Goal: Task Accomplishment & Management: Manage account settings

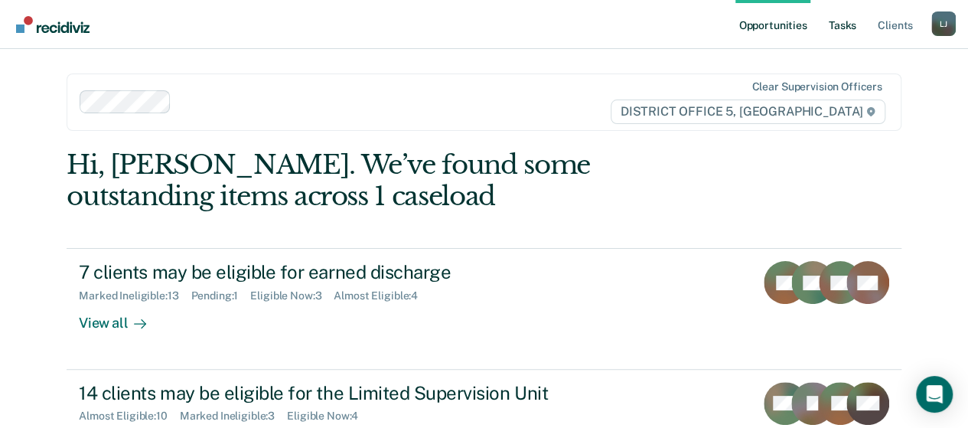
click at [833, 30] on link "Tasks" at bounding box center [843, 24] width 34 height 49
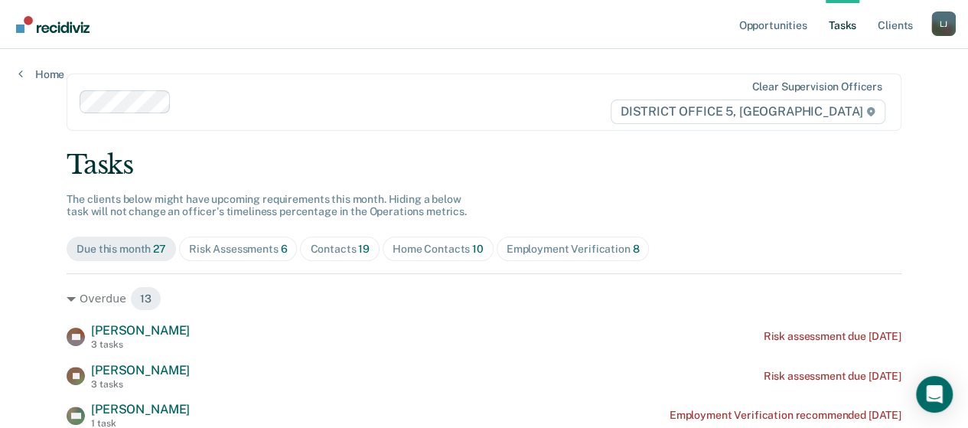
click at [231, 247] on div "Risk Assessments 6" at bounding box center [238, 249] width 99 height 13
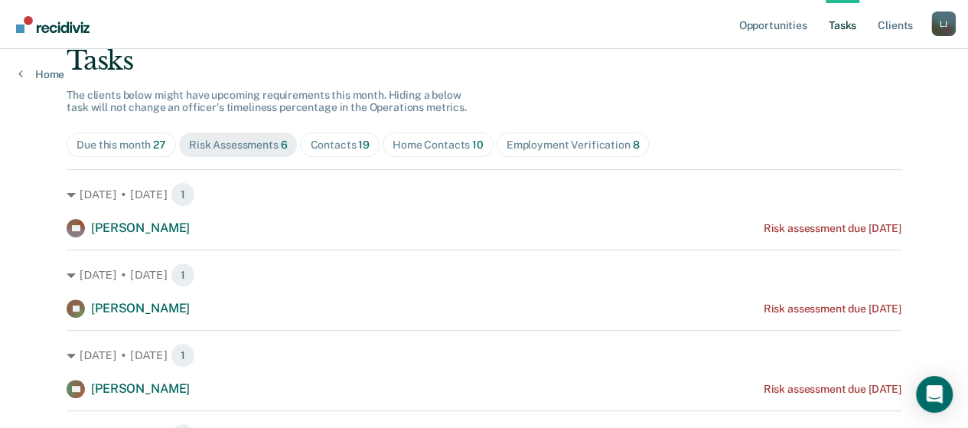
scroll to position [103, 0]
click at [345, 141] on div "Contacts 19" at bounding box center [340, 146] width 60 height 13
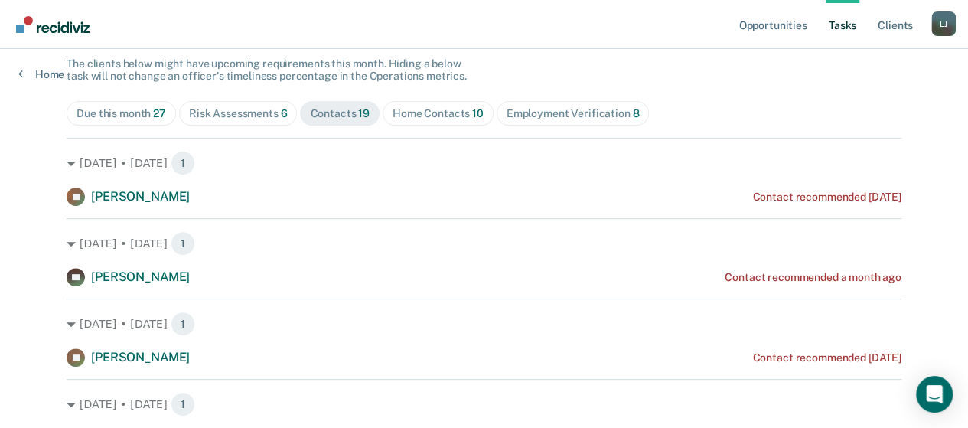
scroll to position [127, 0]
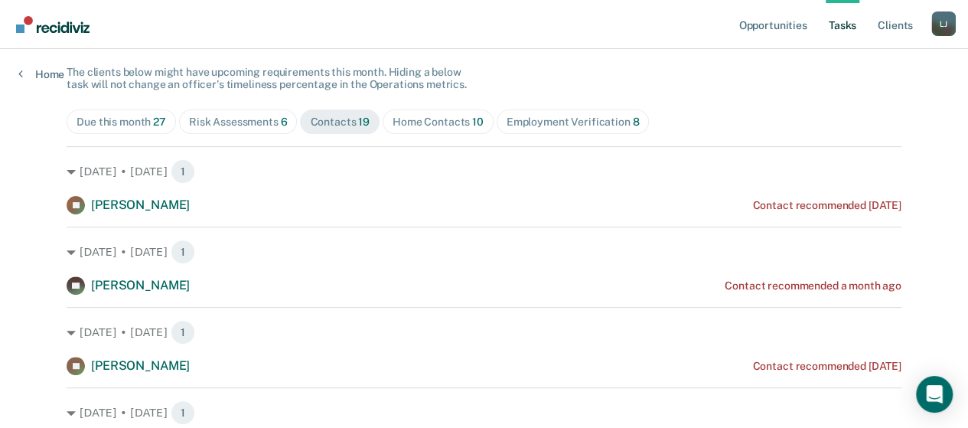
click at [425, 126] on div "Home Contacts 10" at bounding box center [438, 122] width 91 height 13
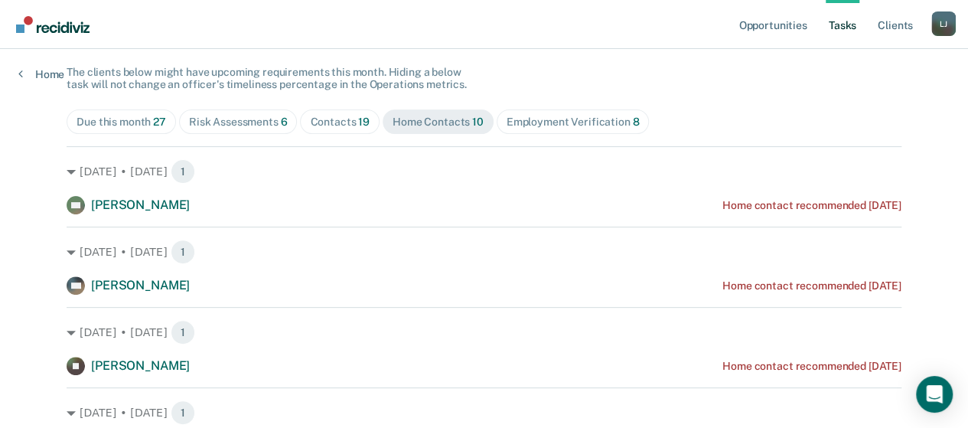
click at [549, 123] on div "Employment Verification 8" at bounding box center [573, 122] width 133 height 13
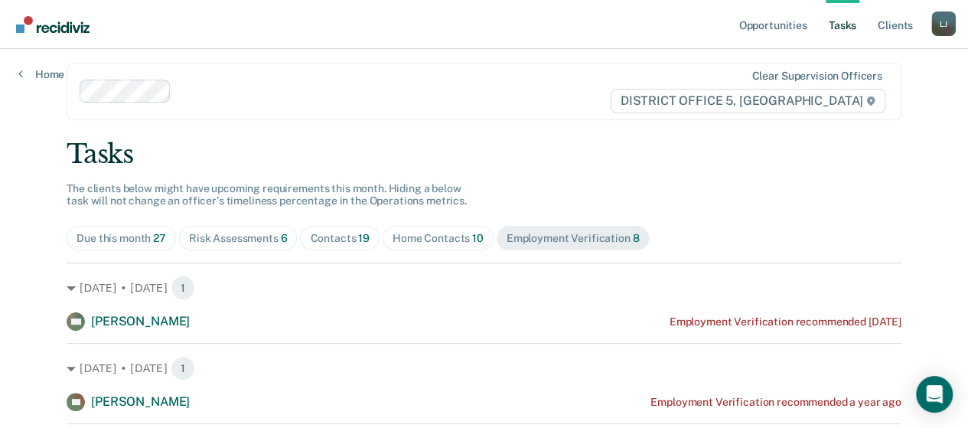
scroll to position [6, 0]
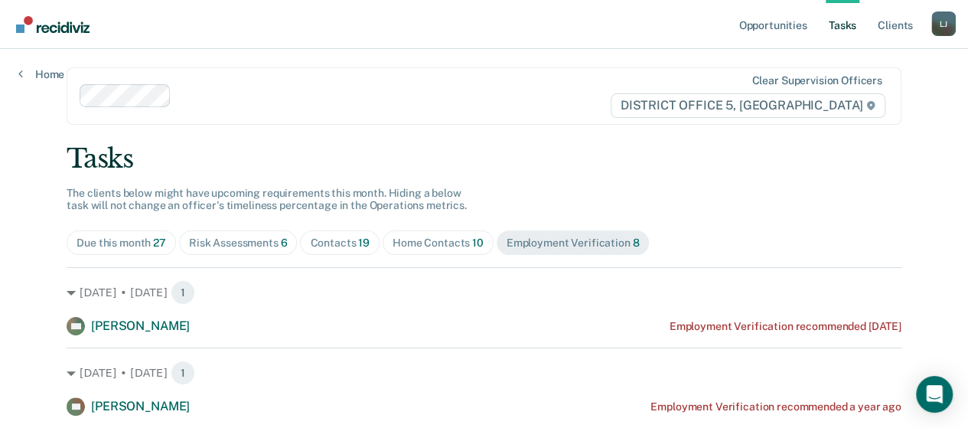
click at [121, 238] on div "Due this month 27" at bounding box center [122, 243] width 90 height 13
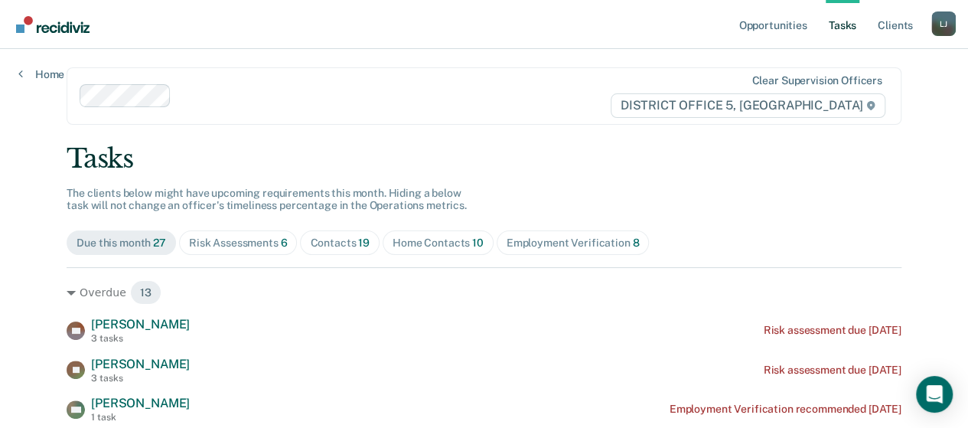
click at [251, 239] on div "Risk Assessments 6" at bounding box center [238, 243] width 99 height 13
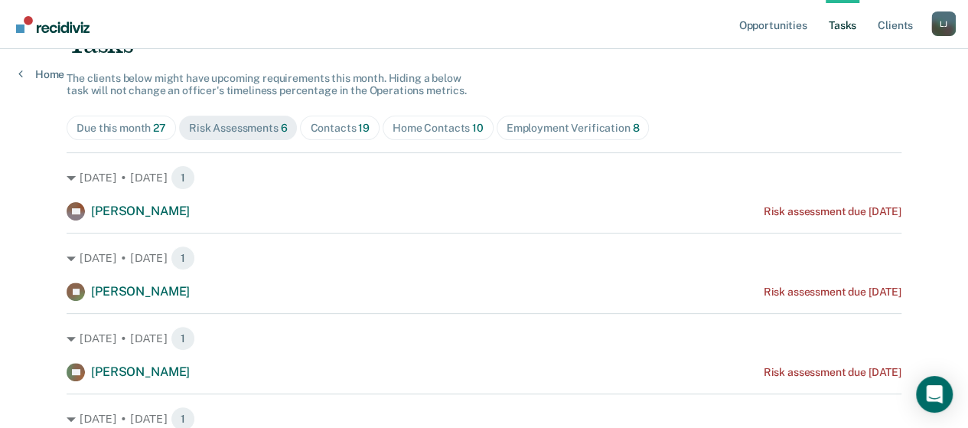
scroll to position [0, 0]
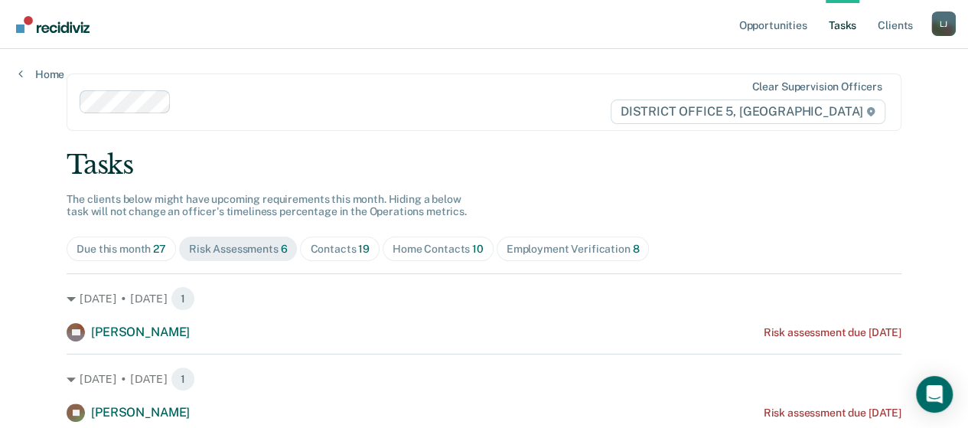
click at [53, 27] on img "Go to Recidiviz Home" at bounding box center [52, 24] width 73 height 17
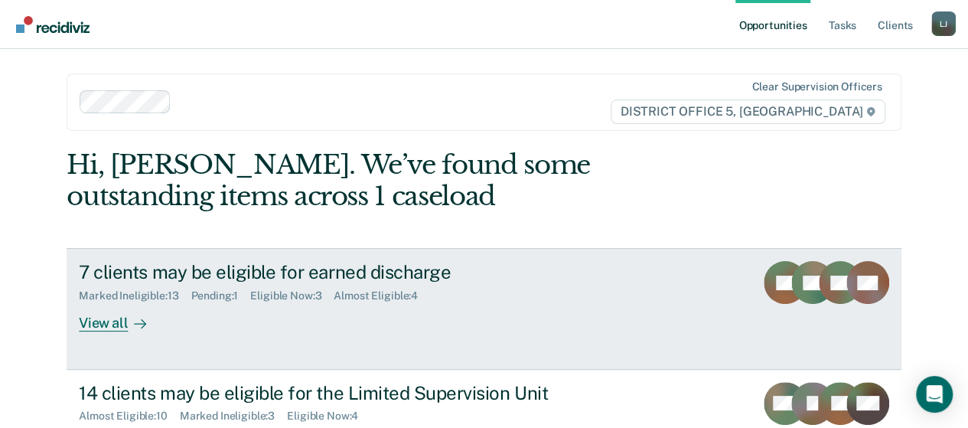
click at [134, 323] on icon at bounding box center [140, 324] width 12 height 12
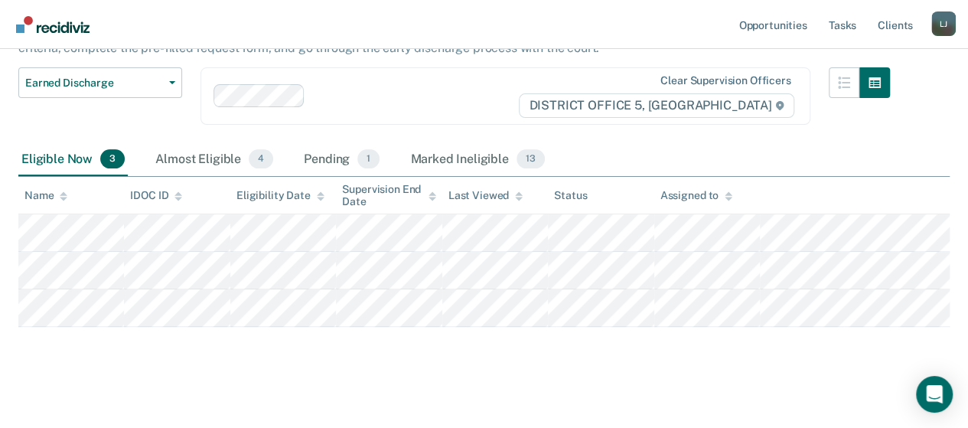
scroll to position [124, 0]
click at [184, 152] on div "Almost Eligible 4" at bounding box center [214, 159] width 124 height 34
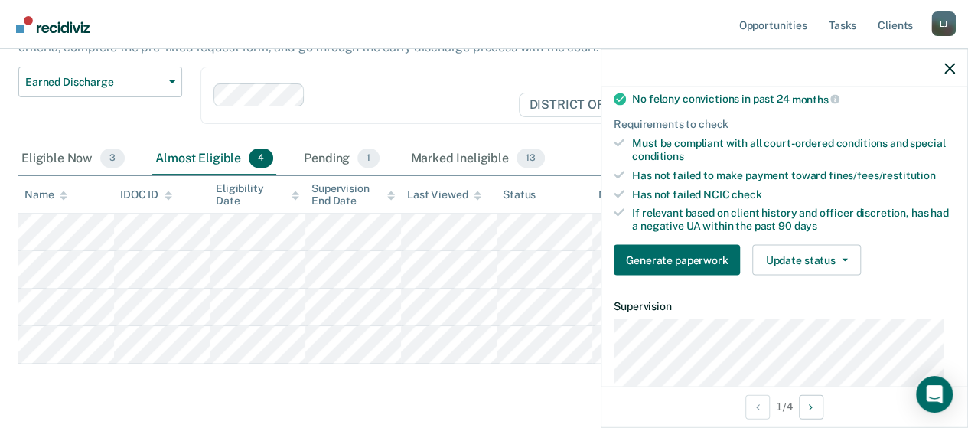
scroll to position [173, 0]
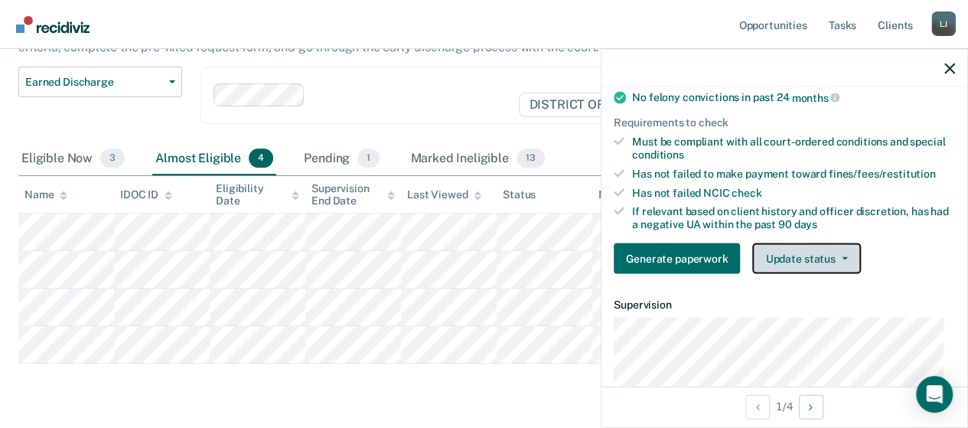
click at [782, 272] on button "Update status" at bounding box center [806, 258] width 108 height 31
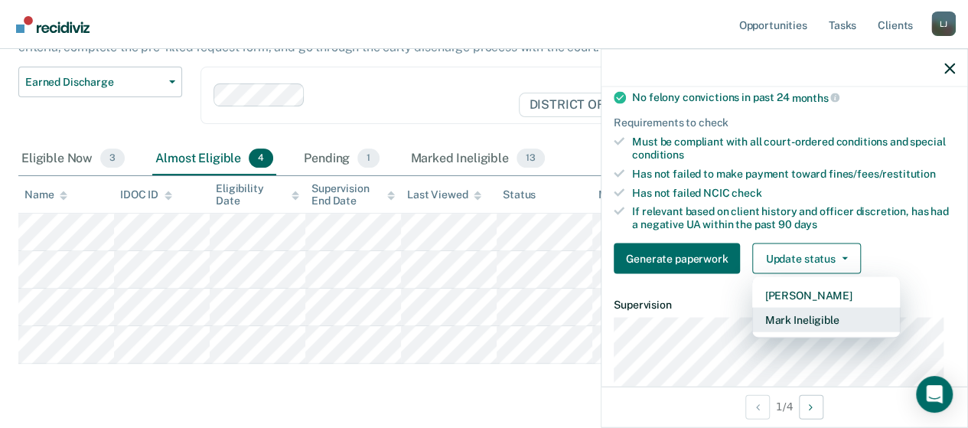
click at [836, 327] on button "Mark Ineligible" at bounding box center [826, 320] width 148 height 24
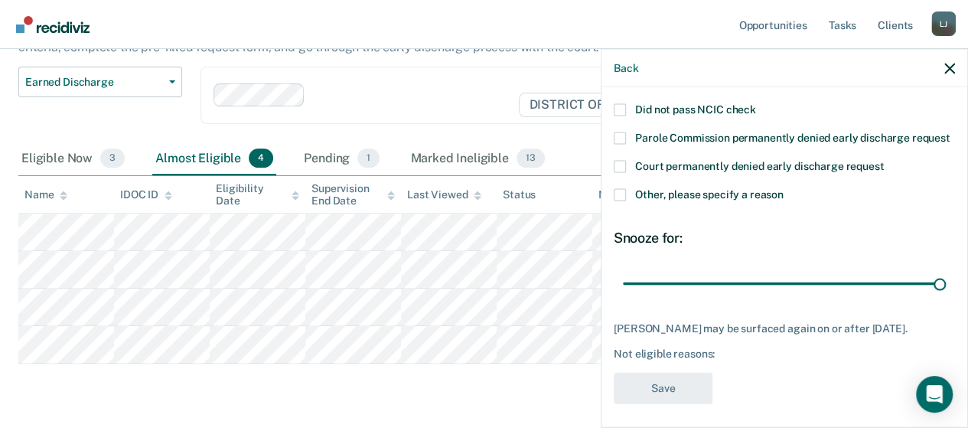
drag, startPoint x: 720, startPoint y: 295, endPoint x: 979, endPoint y: 246, distance: 263.2
type input "90"
click at [946, 270] on input "range" at bounding box center [784, 283] width 323 height 27
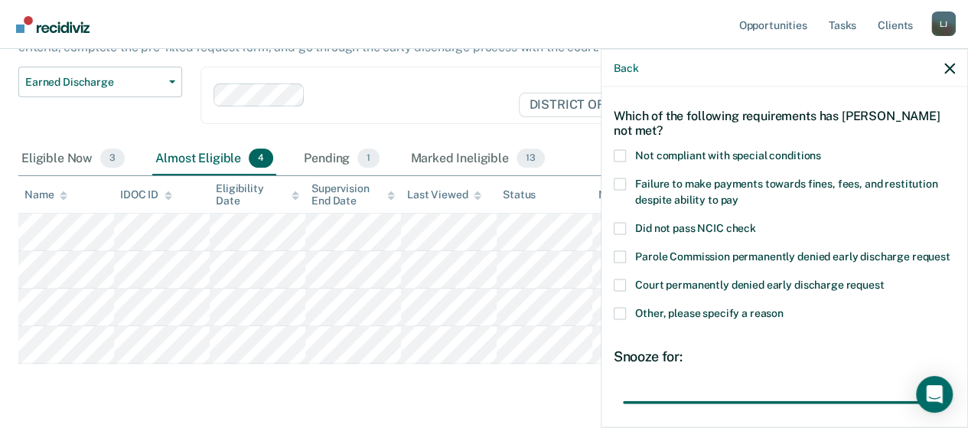
scroll to position [58, 0]
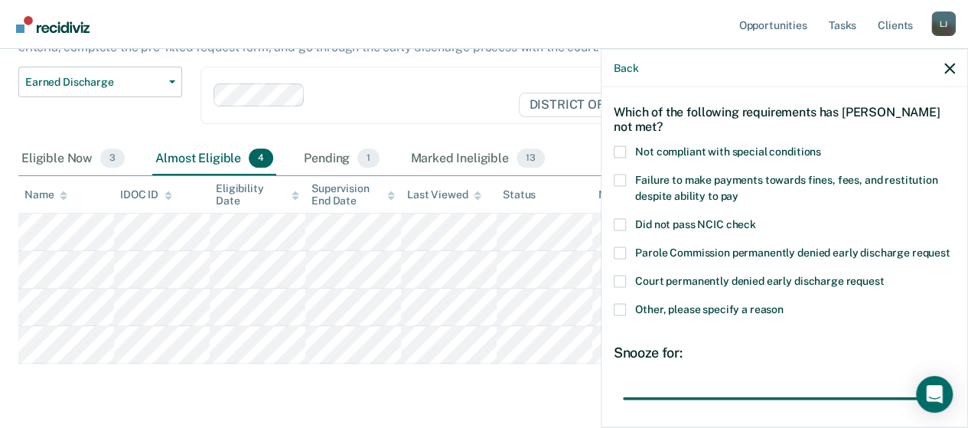
click at [625, 146] on span at bounding box center [620, 152] width 12 height 12
click at [821, 146] on input "Not compliant with special conditions" at bounding box center [821, 146] width 0 height 0
click at [619, 186] on label "Failure to make payments towards fines, fees, and restitution despite ability t…" at bounding box center [784, 191] width 341 height 32
click at [739, 191] on input "Failure to make payments towards fines, fees, and restitution despite ability t…" at bounding box center [739, 191] width 0 height 0
click at [632, 320] on label "Other, please specify a reason" at bounding box center [784, 312] width 341 height 16
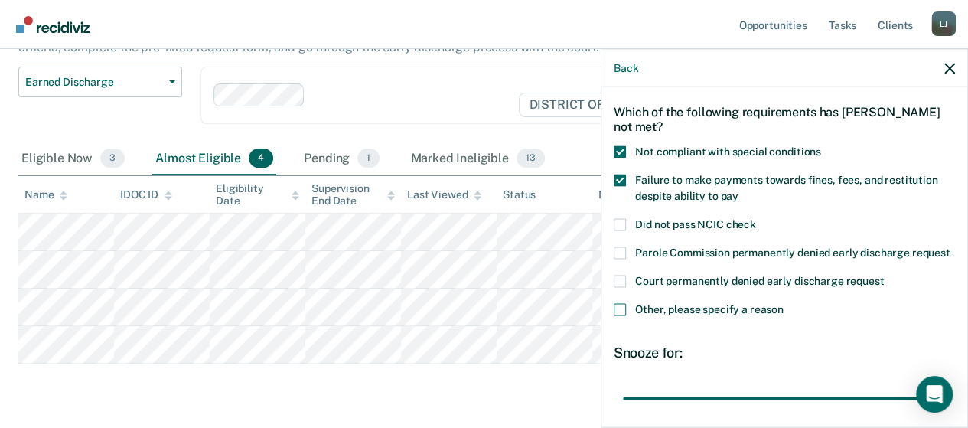
click at [784, 304] on input "Other, please specify a reason" at bounding box center [784, 304] width 0 height 0
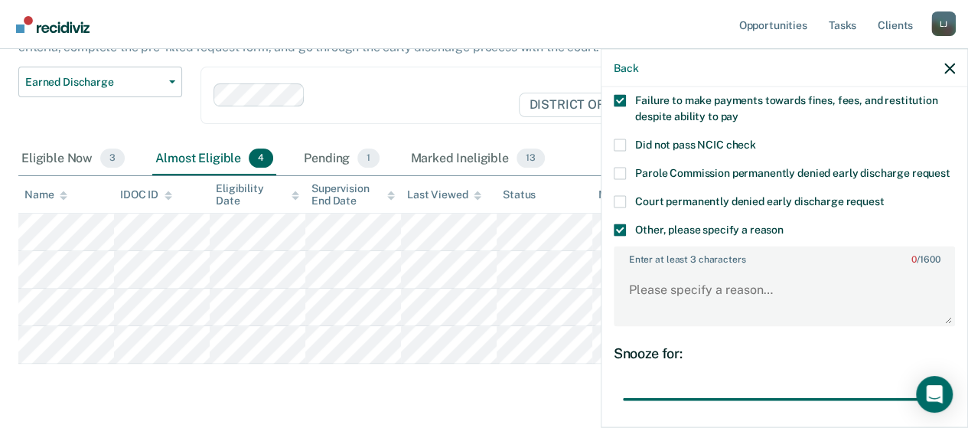
scroll to position [135, 0]
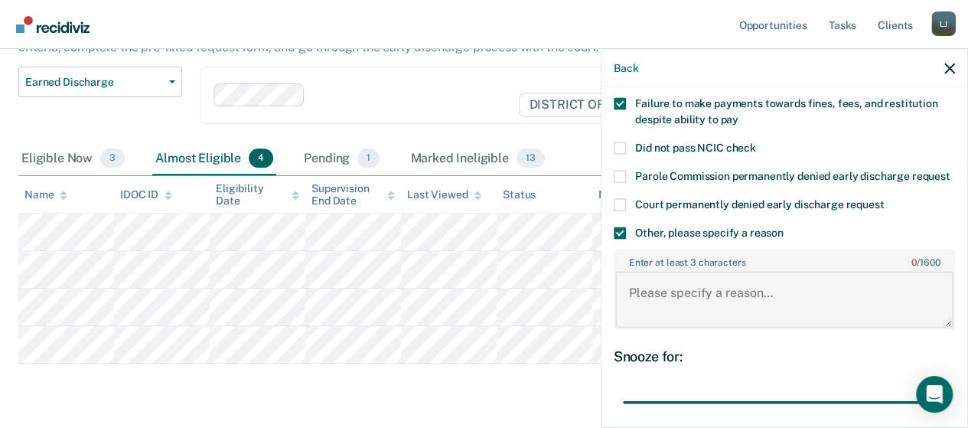
click at [738, 301] on textarea "Enter at least 3 characters 0 / 1600" at bounding box center [784, 299] width 338 height 57
type textarea "NEW DUI and has not paid fees"
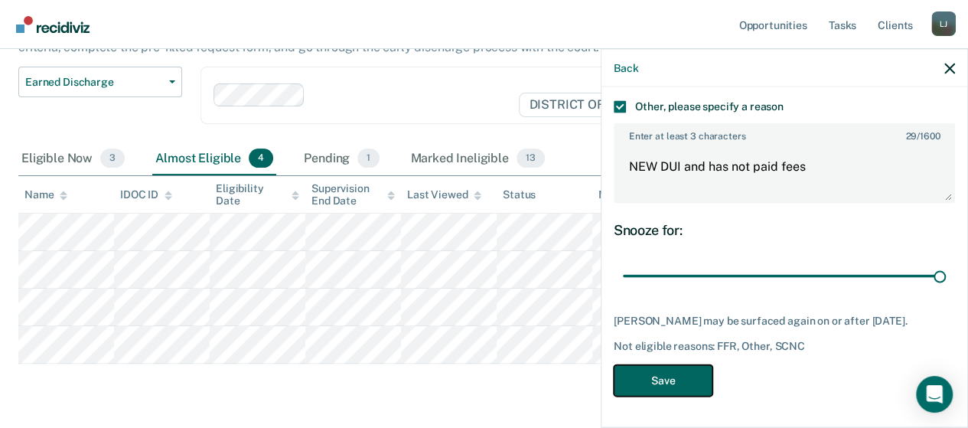
click at [641, 386] on button "Save" at bounding box center [663, 380] width 99 height 31
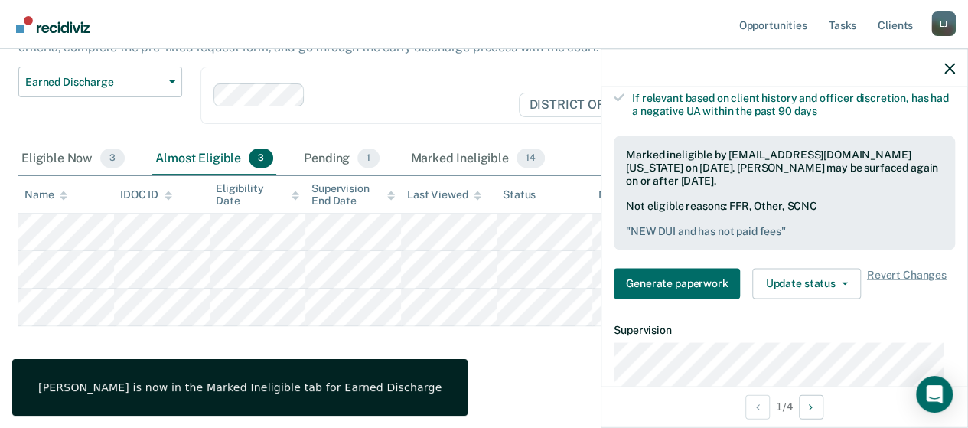
click at [956, 57] on div at bounding box center [785, 68] width 366 height 38
click at [947, 72] on icon "button" at bounding box center [950, 68] width 11 height 11
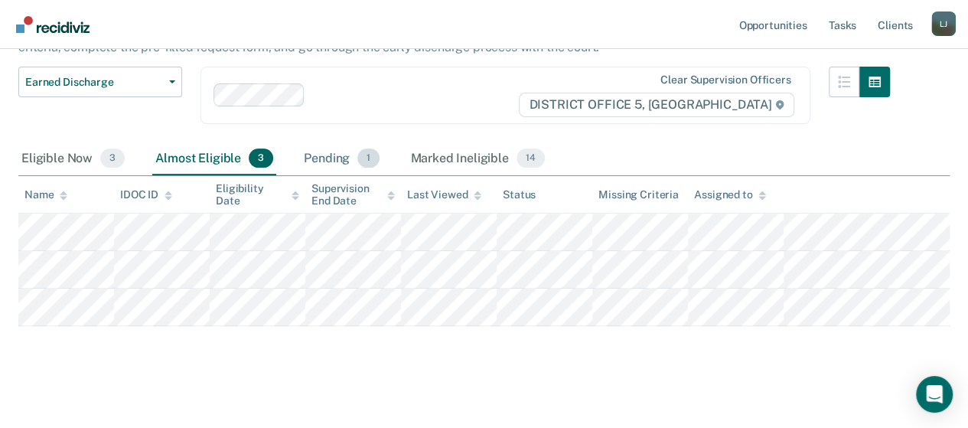
click at [337, 162] on div "Pending 1" at bounding box center [342, 159] width 82 height 34
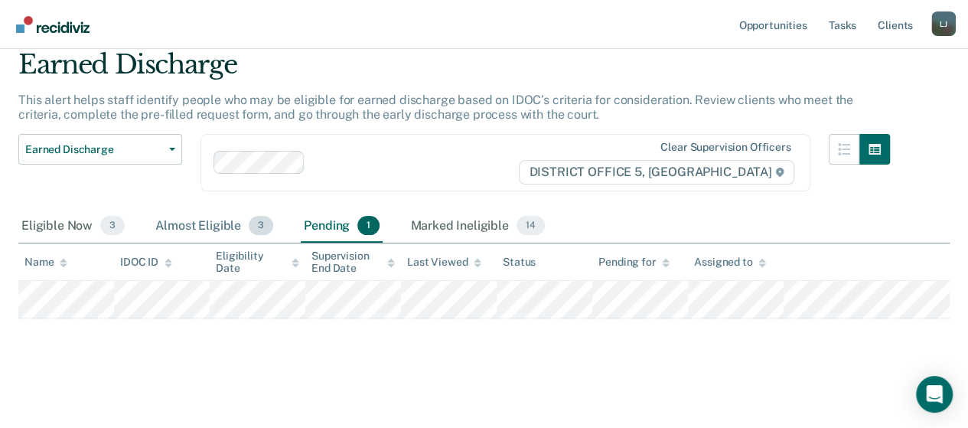
click at [197, 235] on div "Almost Eligible 3" at bounding box center [214, 227] width 124 height 34
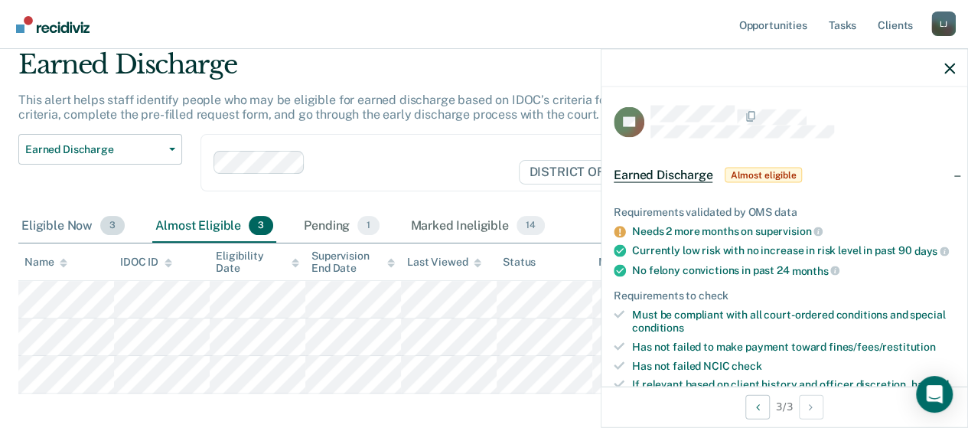
click at [31, 230] on div "Eligible Now 3" at bounding box center [72, 227] width 109 height 34
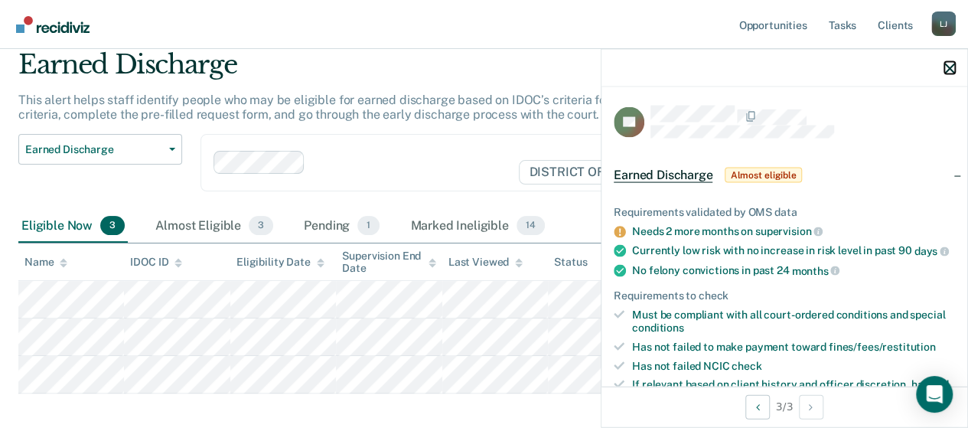
click at [946, 65] on icon "button" at bounding box center [950, 68] width 11 height 11
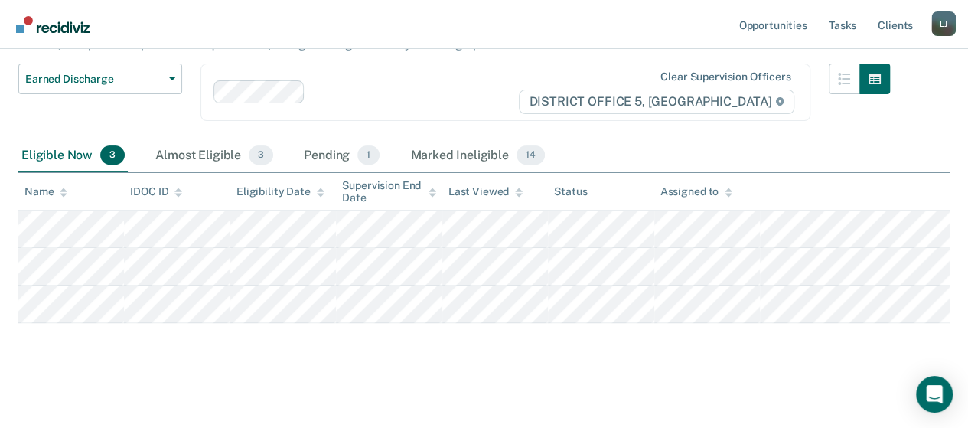
scroll to position [132, 0]
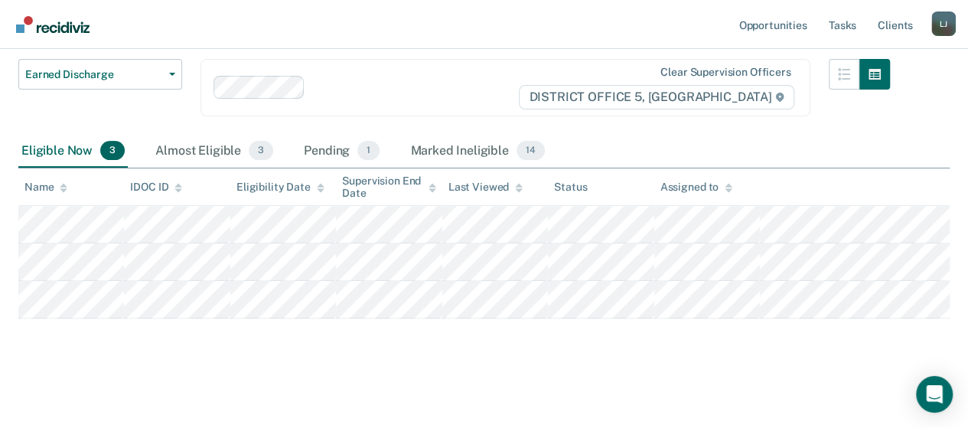
click at [72, 30] on img "Go to Recidiviz Home" at bounding box center [52, 24] width 73 height 17
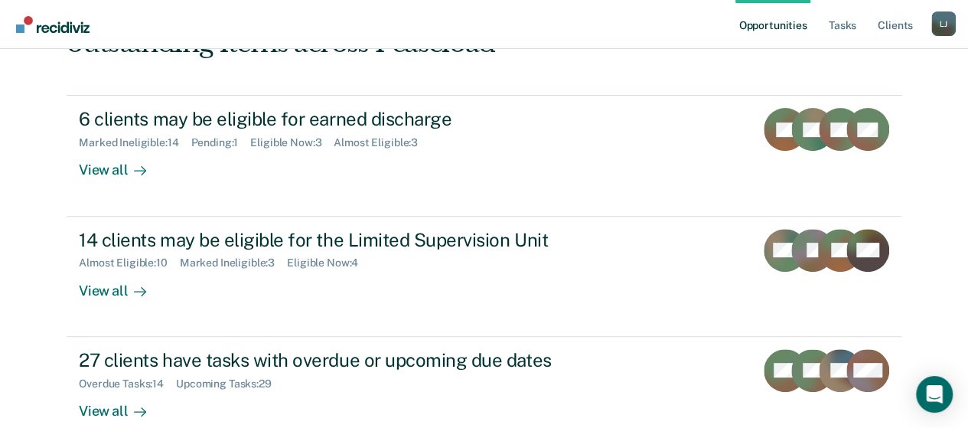
scroll to position [152, 0]
